Goal: Check status: Check status

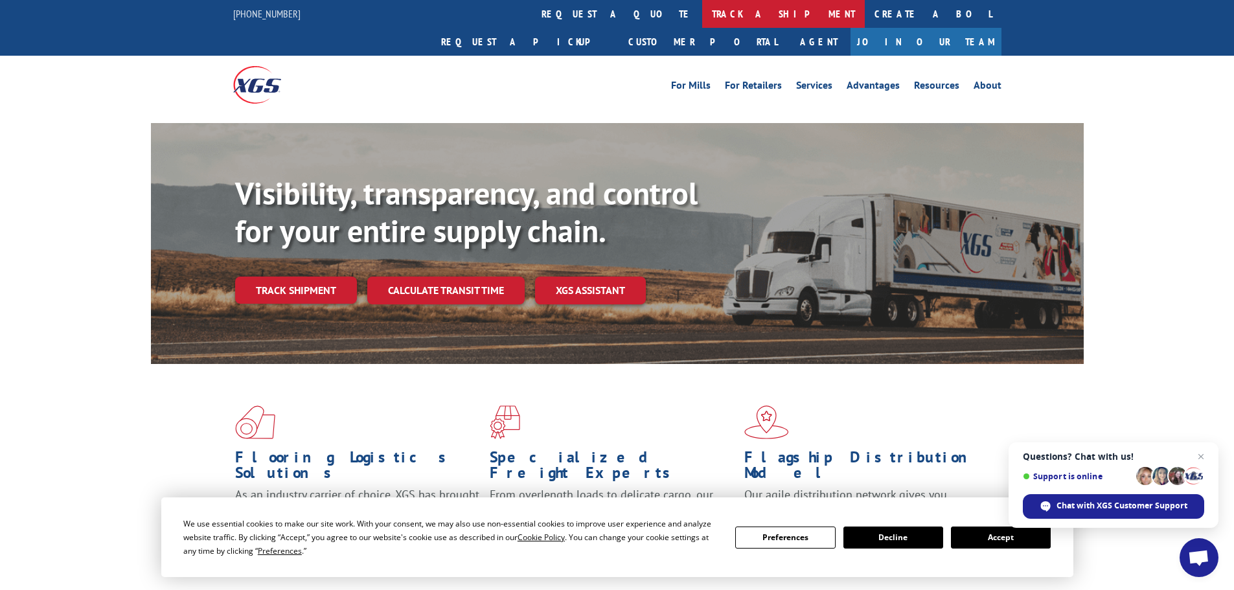
click at [702, 6] on link "track a shipment" at bounding box center [783, 14] width 163 height 28
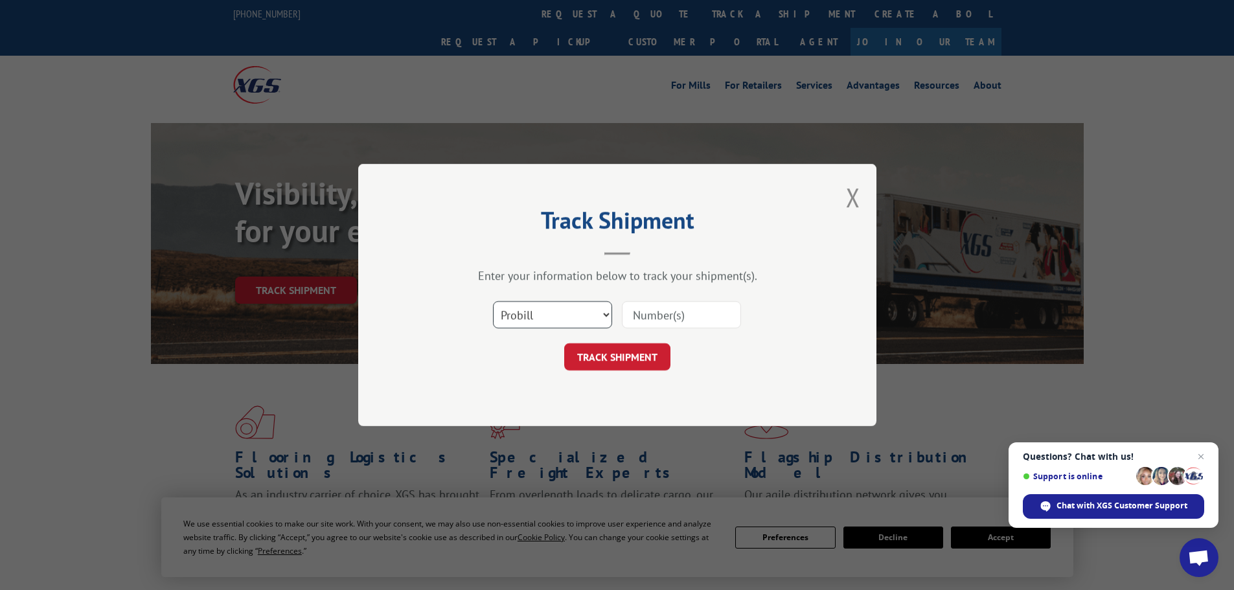
click at [529, 316] on select "Select category... Probill BOL PO" at bounding box center [552, 314] width 119 height 27
select select "po"
click at [493, 301] on select "Select category... Probill BOL PO" at bounding box center [552, 314] width 119 height 27
click at [643, 315] on input at bounding box center [681, 314] width 119 height 27
paste input "01526596"
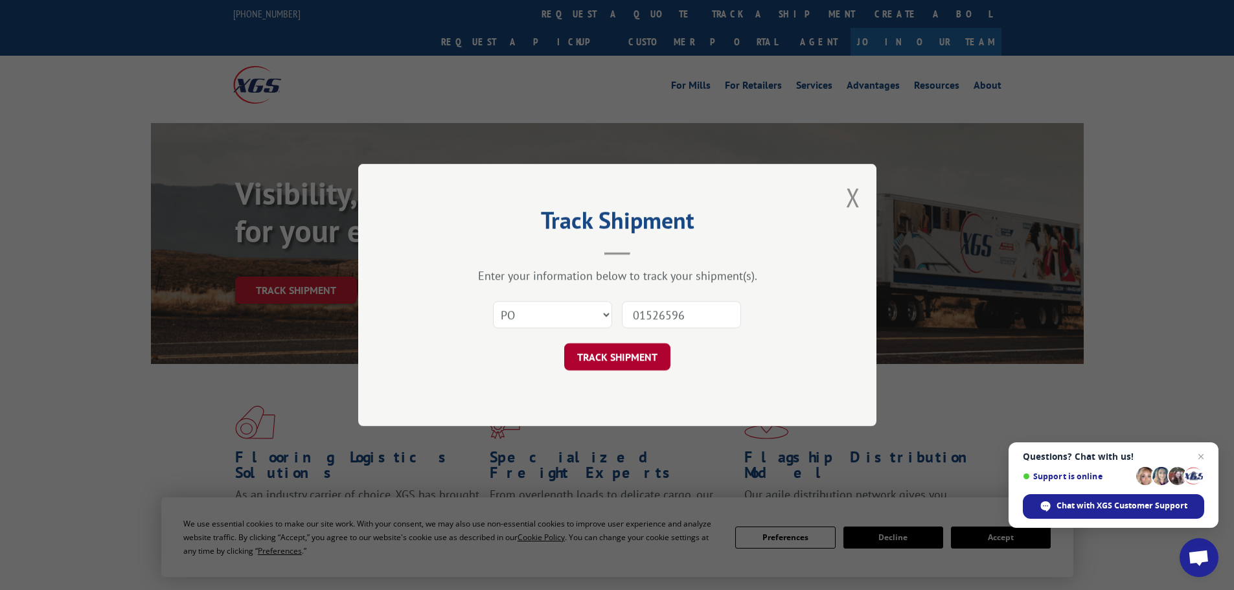
type input "01526596"
click at [625, 351] on button "TRACK SHIPMENT" at bounding box center [617, 356] width 106 height 27
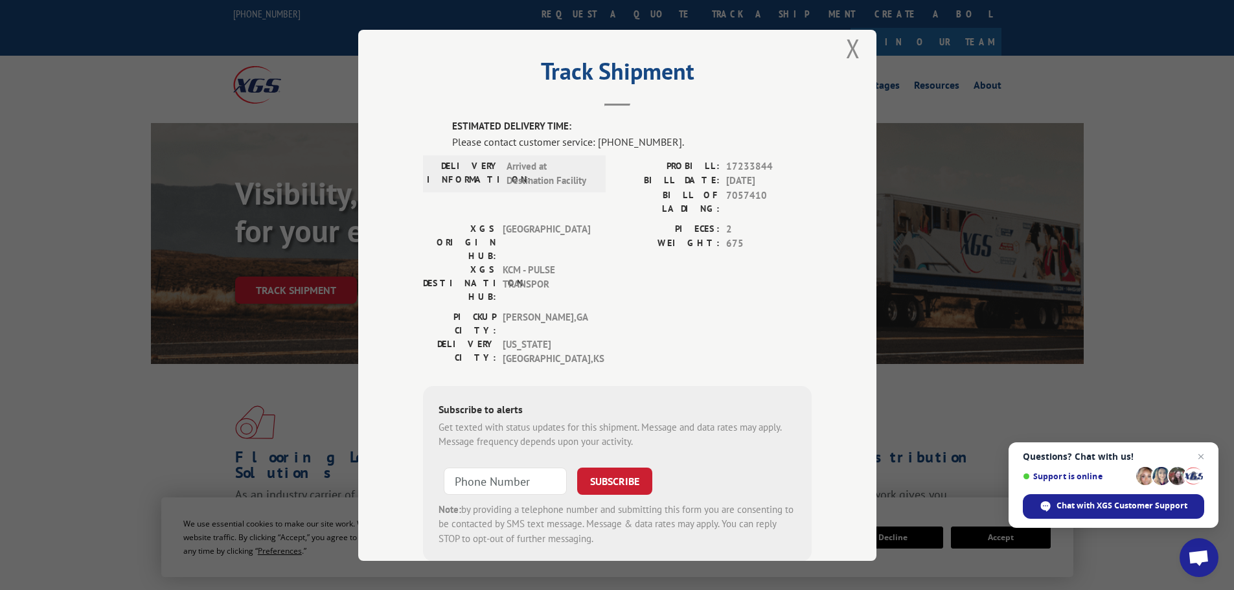
scroll to position [29, 0]
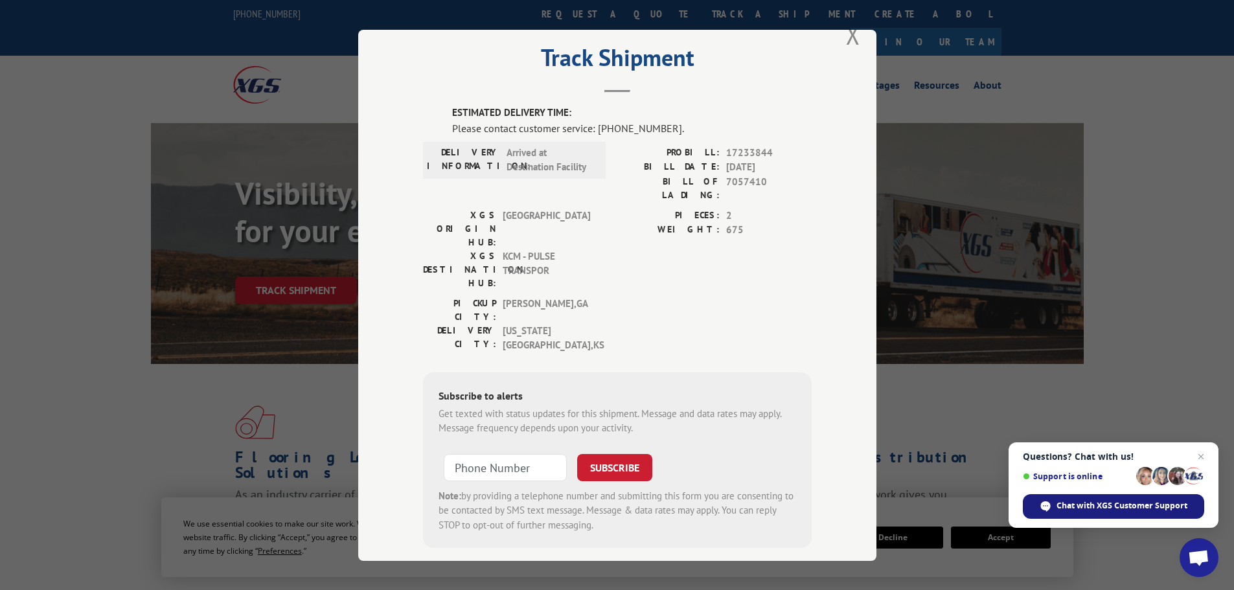
click at [1109, 506] on span "Chat with XGS Customer Support" at bounding box center [1122, 506] width 131 height 12
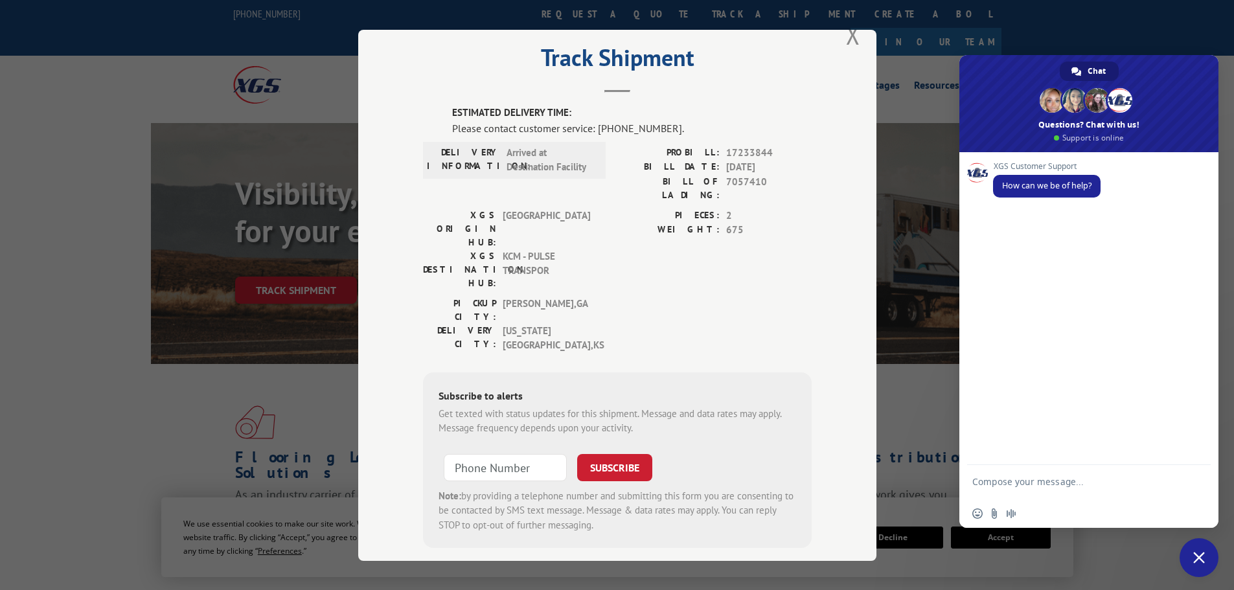
click at [1010, 491] on textarea "Compose your message..." at bounding box center [1075, 487] width 205 height 23
type textarea "Good morning. I need to follow up on Pro Bill 17233844. When is it projected to…"
click at [1201, 468] on span "Send" at bounding box center [1197, 470] width 10 height 10
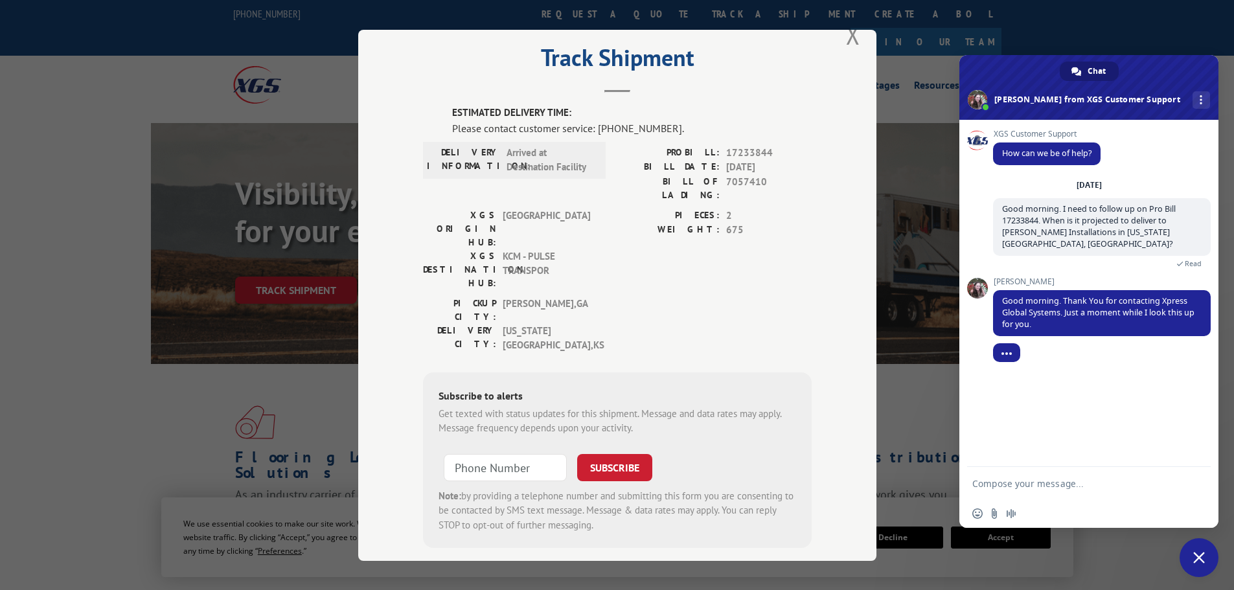
click at [989, 484] on textarea "Compose your message..." at bounding box center [1075, 484] width 205 height 12
click at [1124, 359] on div at bounding box center [1102, 364] width 218 height 26
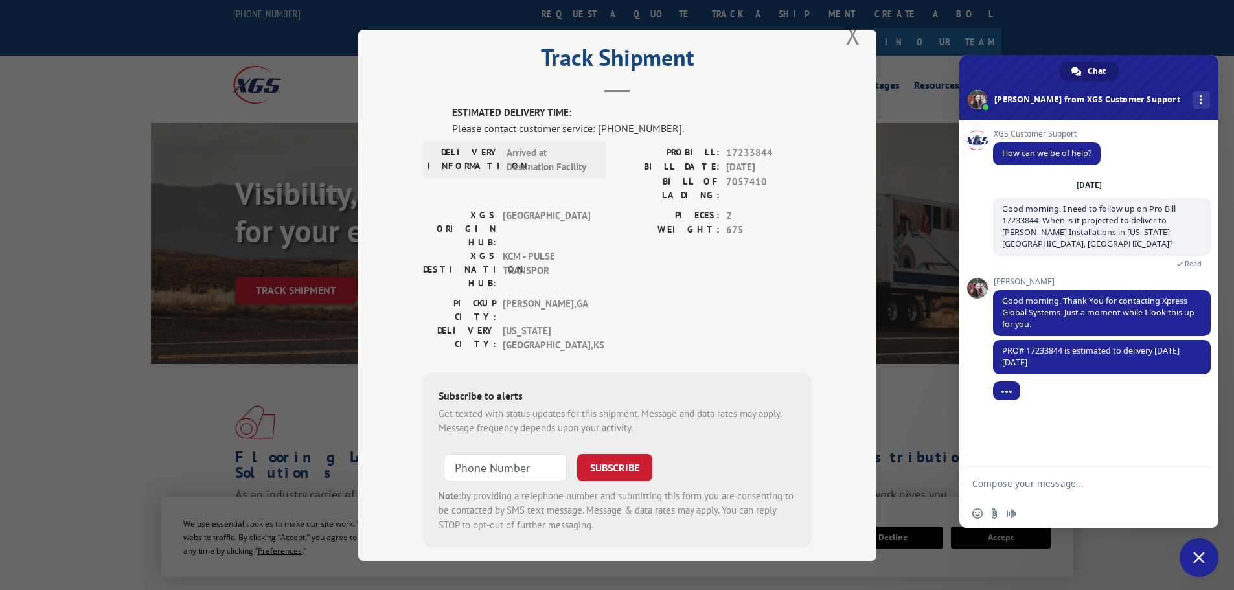
click at [1015, 474] on form at bounding box center [1075, 484] width 205 height 35
drag, startPoint x: 1012, startPoint y: 476, endPoint x: 1002, endPoint y: 479, distance: 9.6
click at [1002, 479] on form at bounding box center [1075, 484] width 205 height 35
click at [1009, 484] on textarea "Compose your message..." at bounding box center [1075, 484] width 205 height 12
type textarea "Oh boy."
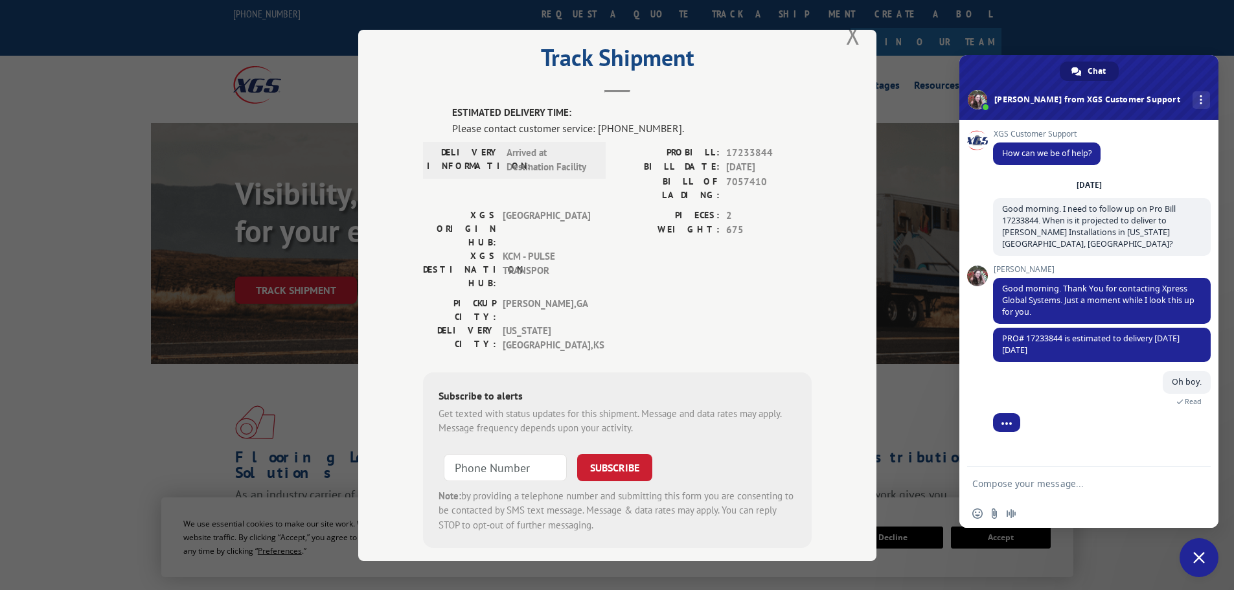
click at [991, 482] on textarea "Compose your message..." at bounding box center [1075, 484] width 205 height 12
type textarea "I will follow up with the installer and let them know. Thank you for your time."
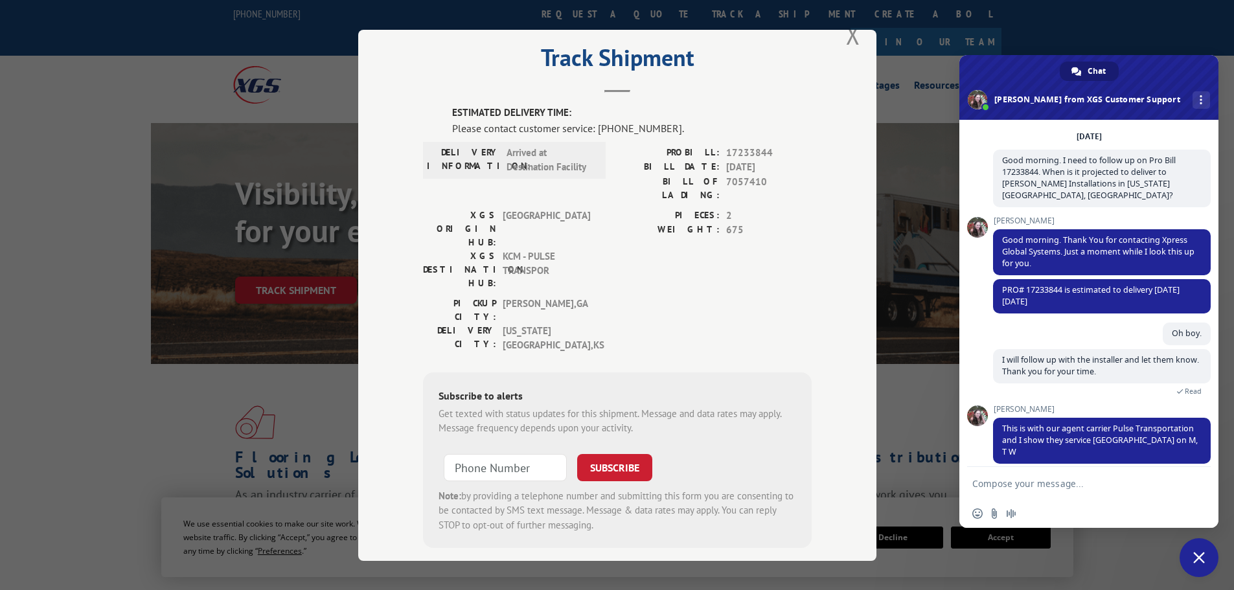
click at [1024, 485] on textarea "Compose your message..." at bounding box center [1075, 484] width 205 height 12
type textarea "Noted. :) Have a great day!"
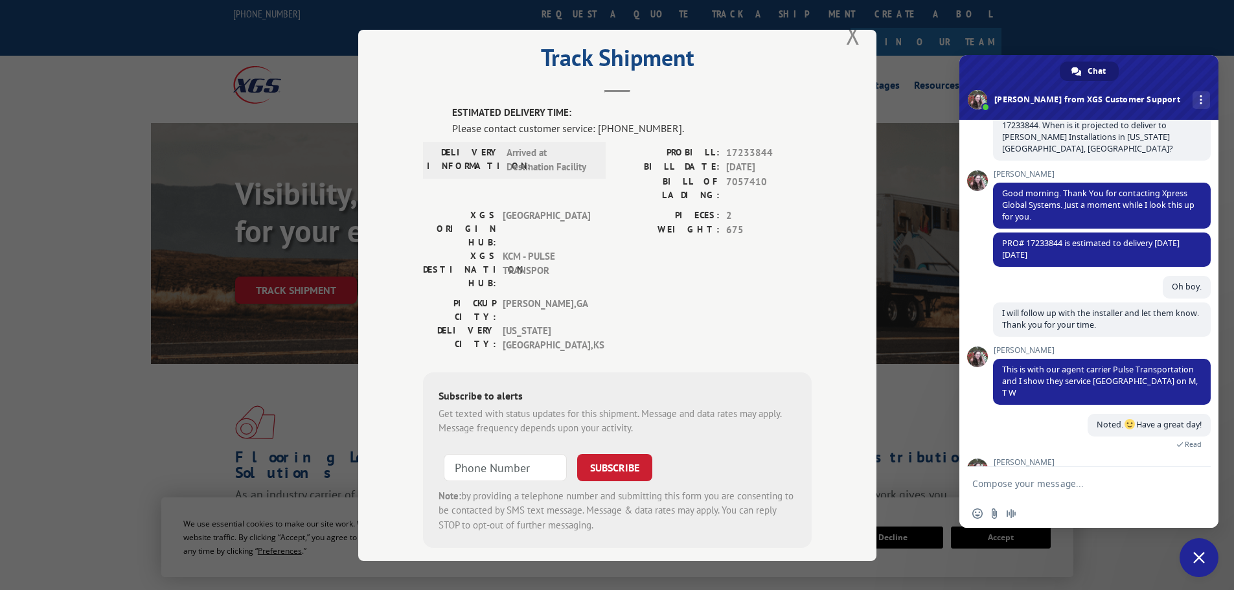
scroll to position [137, 0]
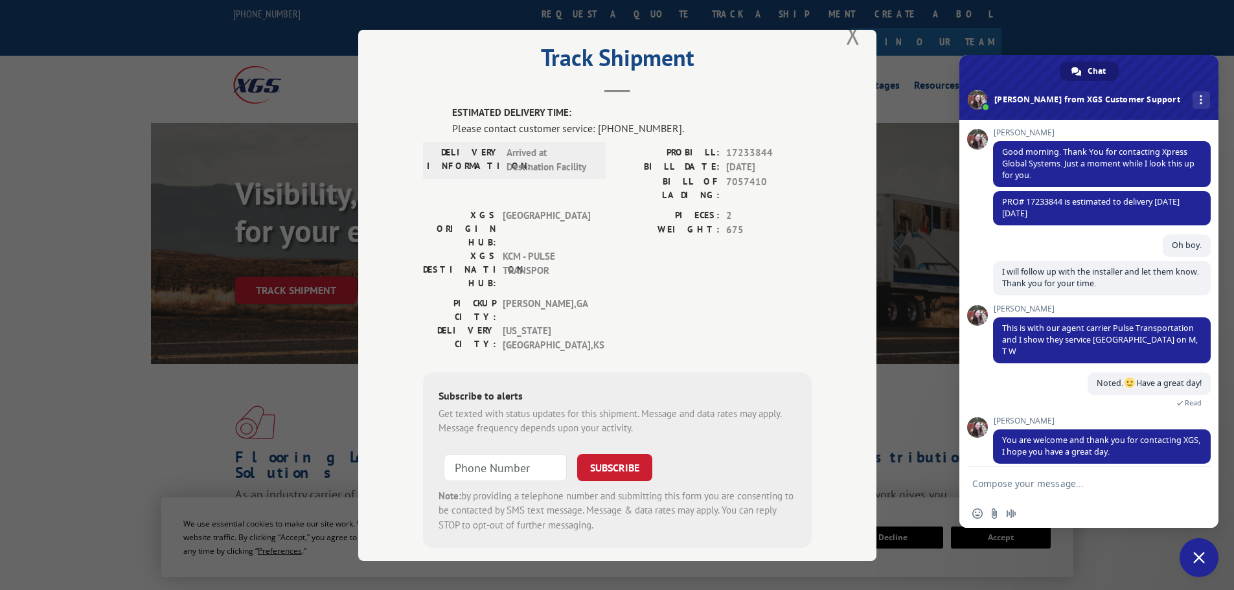
click at [1201, 557] on span "Close chat" at bounding box center [1200, 558] width 12 height 12
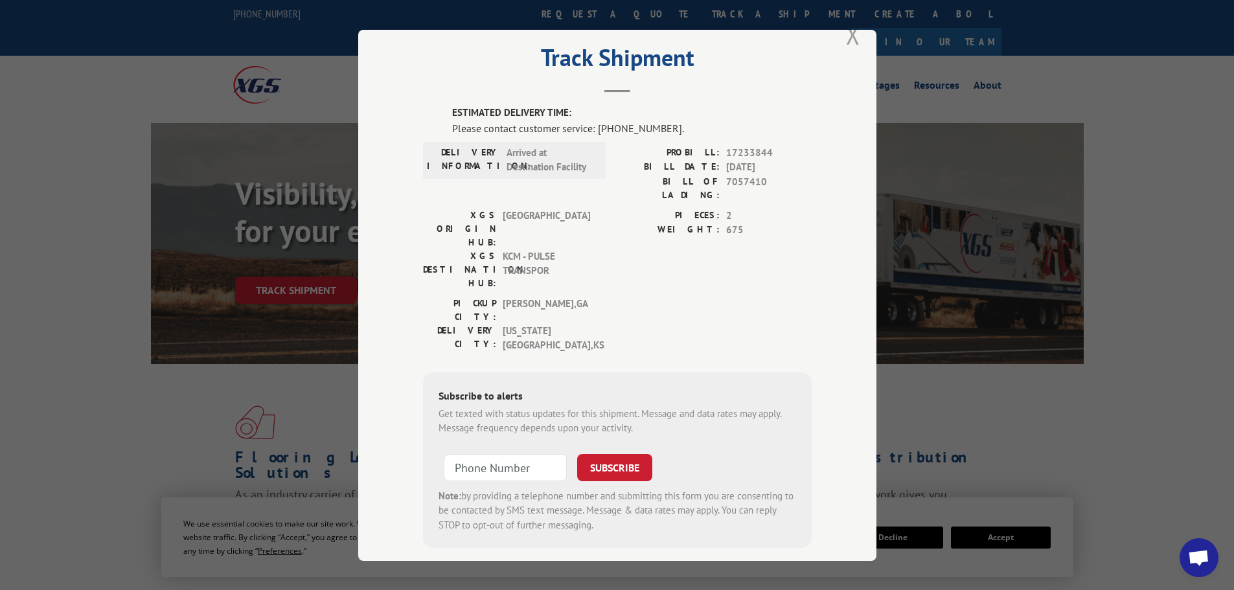
click at [849, 37] on button "Close modal" at bounding box center [853, 34] width 14 height 34
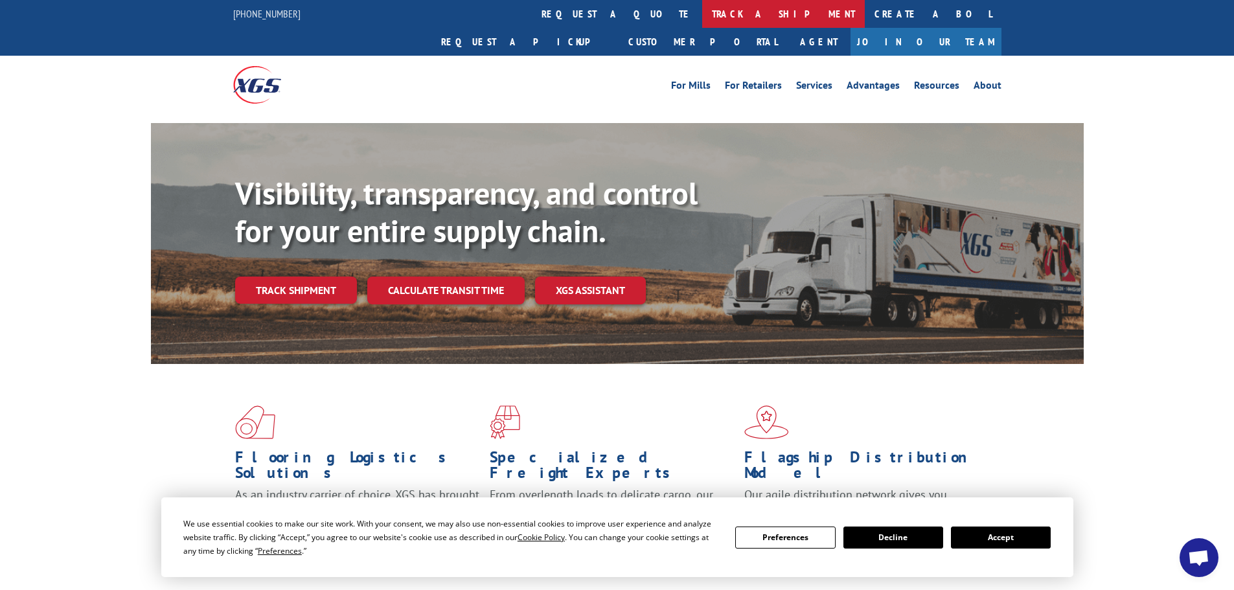
scroll to position [137, 0]
click at [702, 12] on link "track a shipment" at bounding box center [783, 14] width 163 height 28
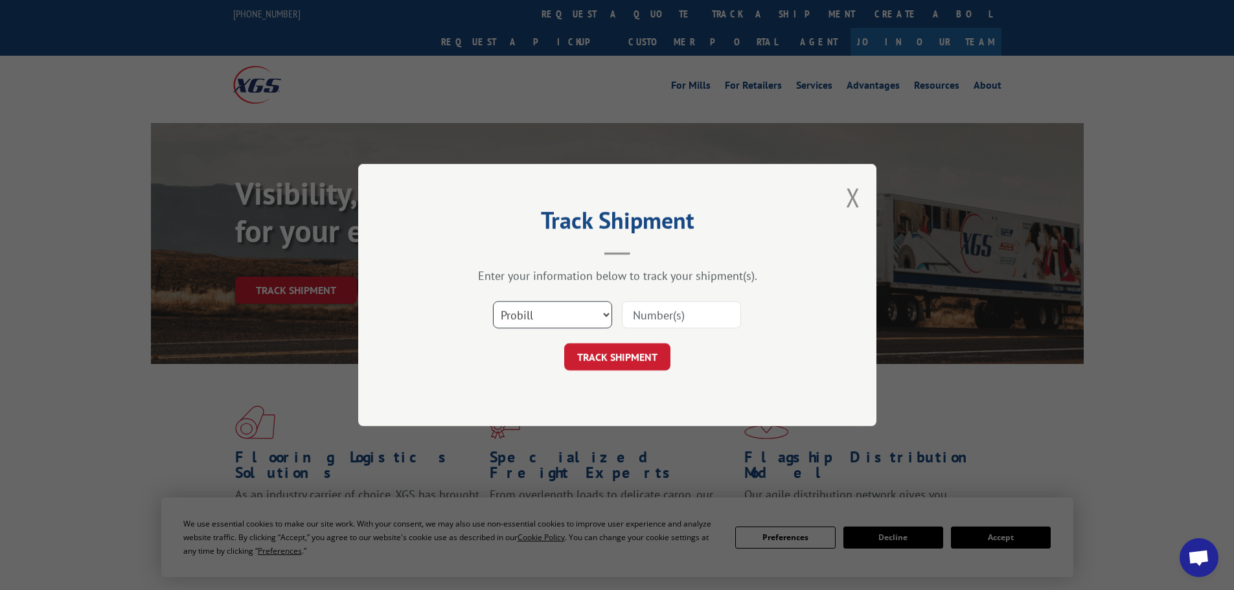
click at [524, 314] on select "Select category... Probill BOL PO" at bounding box center [552, 314] width 119 height 27
select select "po"
click at [493, 301] on select "Select category... Probill BOL PO" at bounding box center [552, 314] width 119 height 27
click at [686, 323] on input at bounding box center [681, 314] width 119 height 27
paste input "01526633"
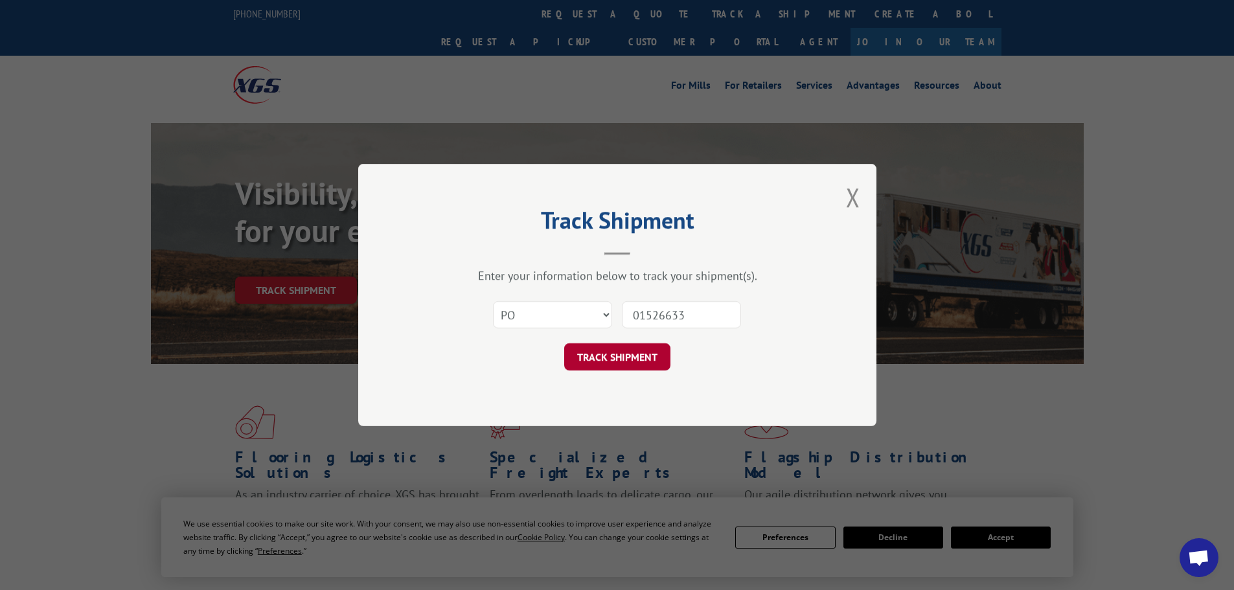
type input "01526633"
click at [605, 353] on button "TRACK SHIPMENT" at bounding box center [617, 356] width 106 height 27
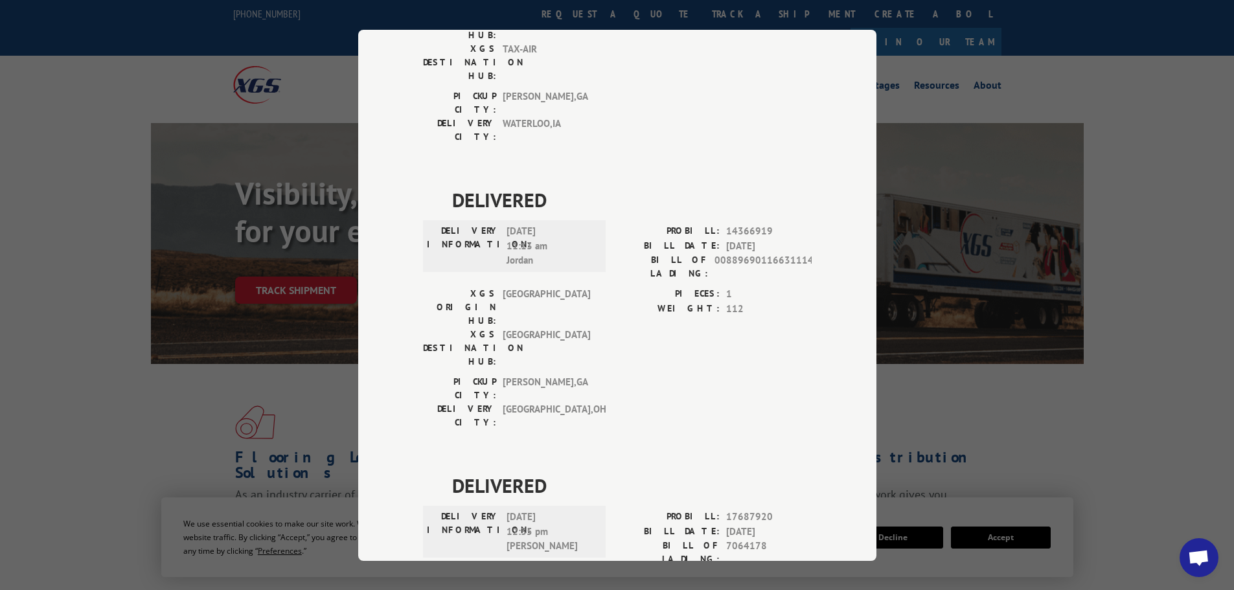
scroll to position [266, 0]
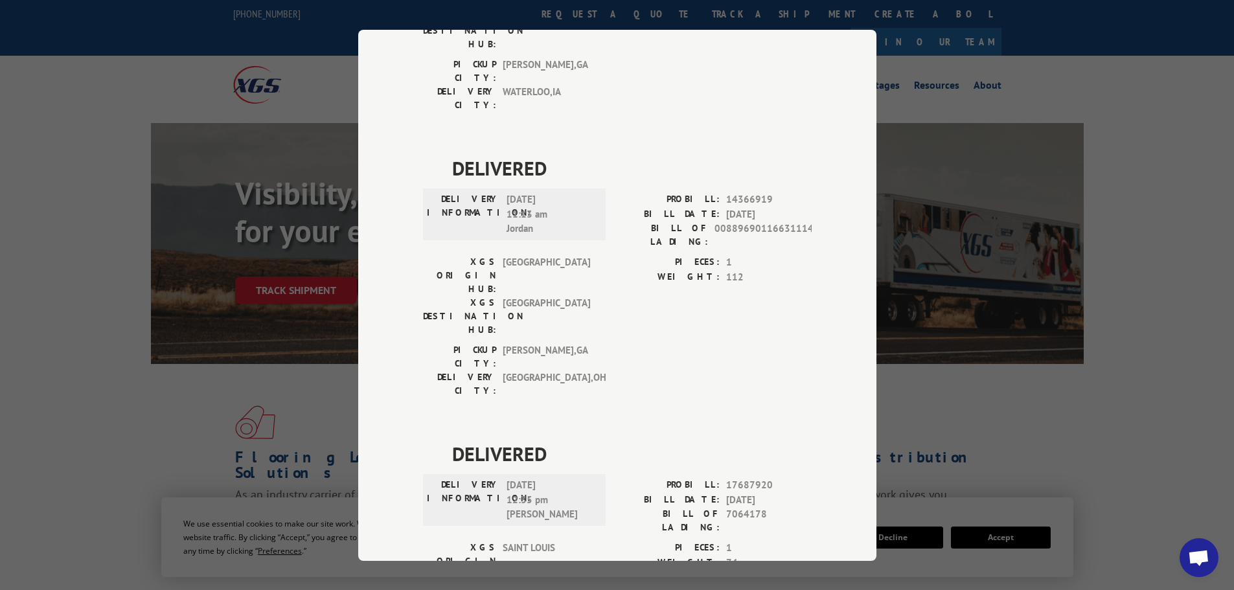
click at [1008, 355] on div "Track Shipment DELIVERED DELIVERY INFORMATION: [DATE] 11:00 am [PERSON_NAME]: 1…" at bounding box center [617, 295] width 1234 height 590
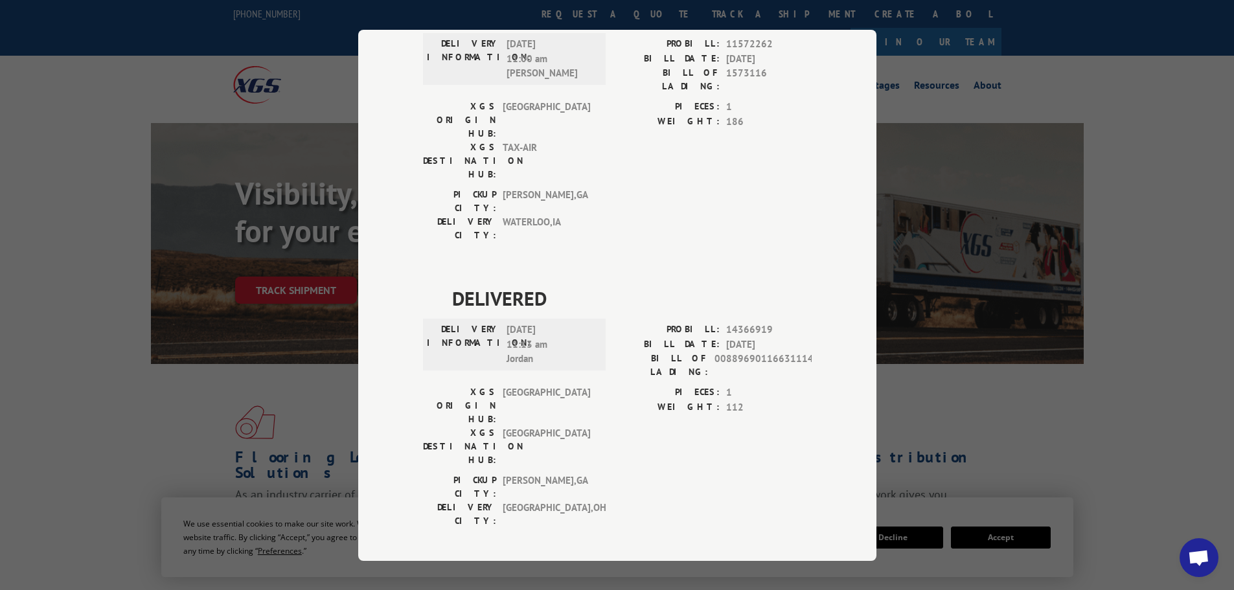
scroll to position [0, 0]
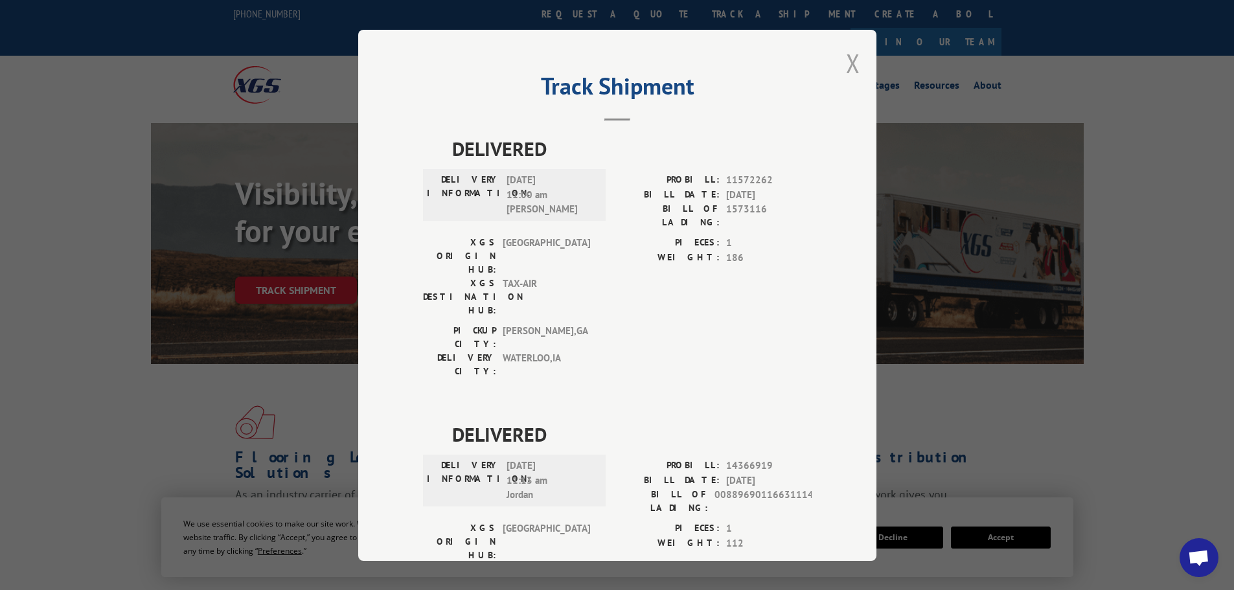
click at [848, 61] on button "Close modal" at bounding box center [853, 63] width 14 height 34
